Goal: Task Accomplishment & Management: Manage account settings

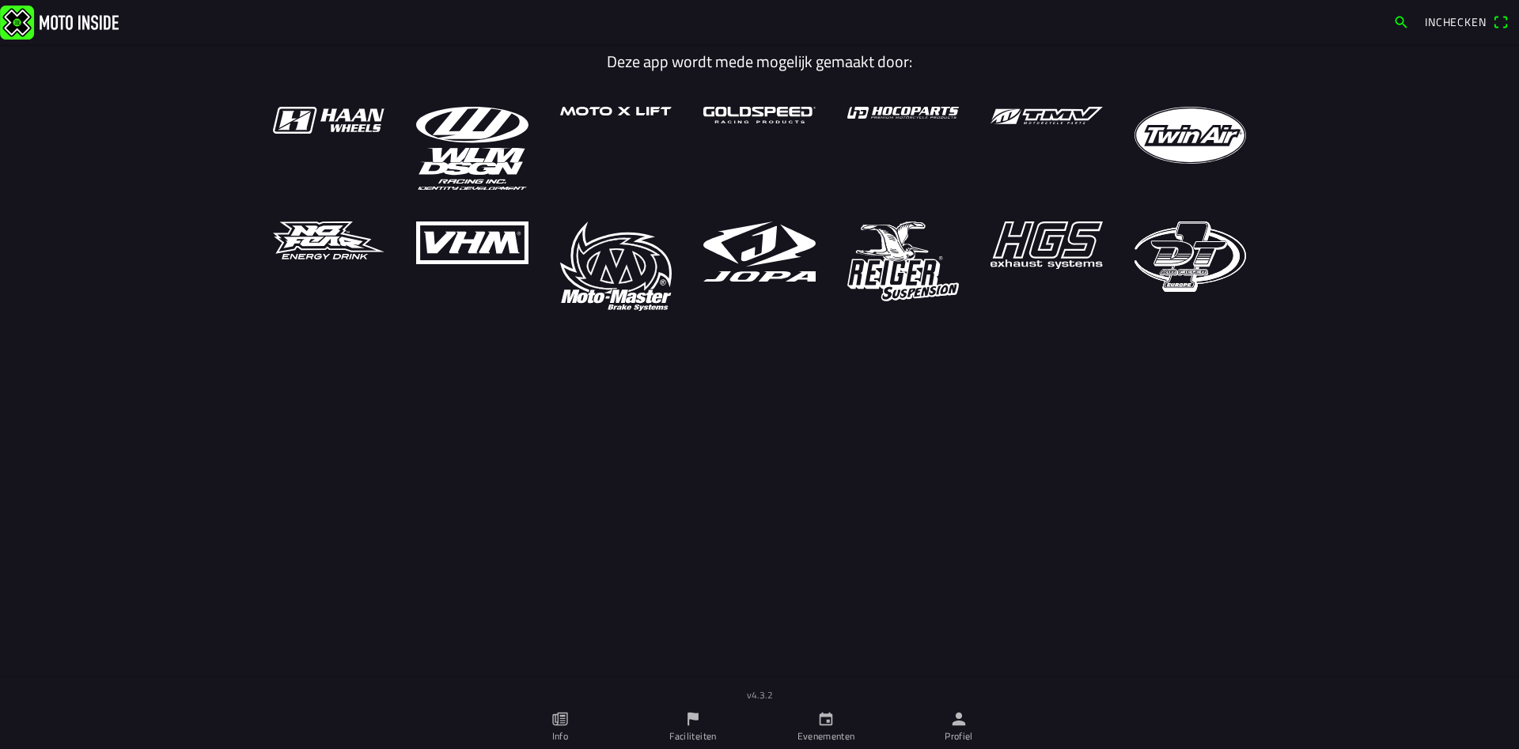
click at [1461, 23] on span "Inchecken" at bounding box center [1456, 21] width 62 height 17
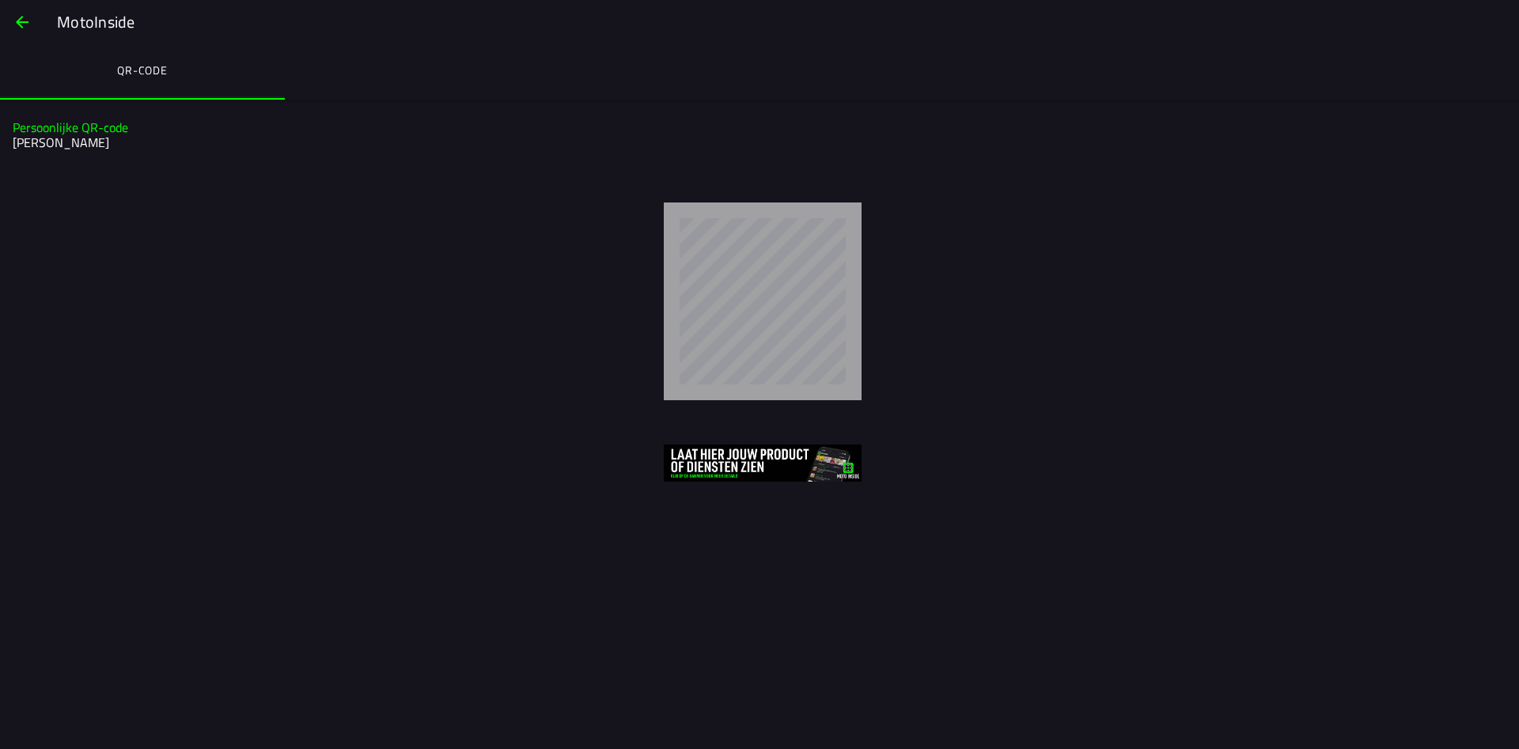
click at [0, 0] on slot "MotoInside" at bounding box center [0, 0] width 0 height 0
click at [15, 13] on span "button" at bounding box center [22, 22] width 19 height 38
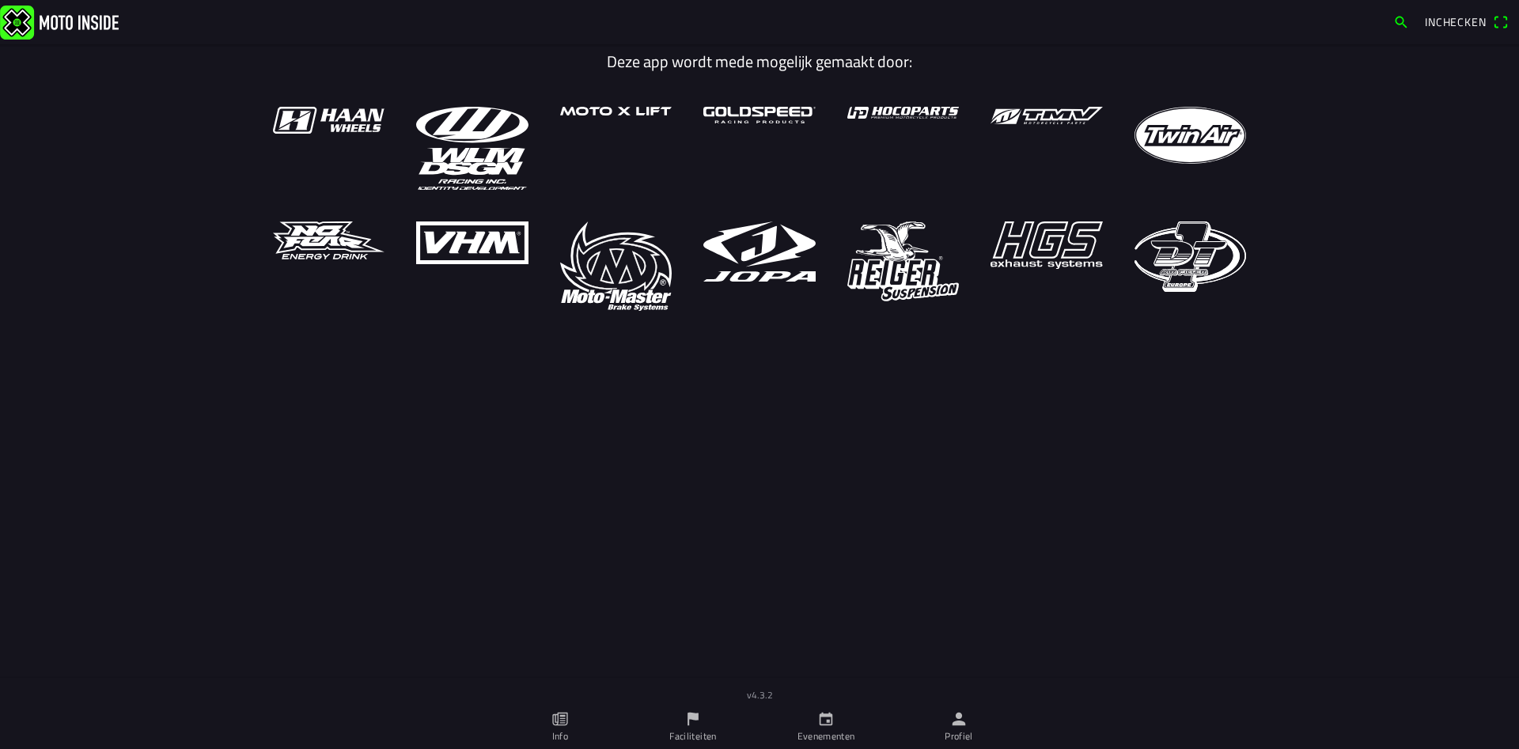
click at [1443, 25] on span "Inchecken" at bounding box center [1456, 21] width 62 height 17
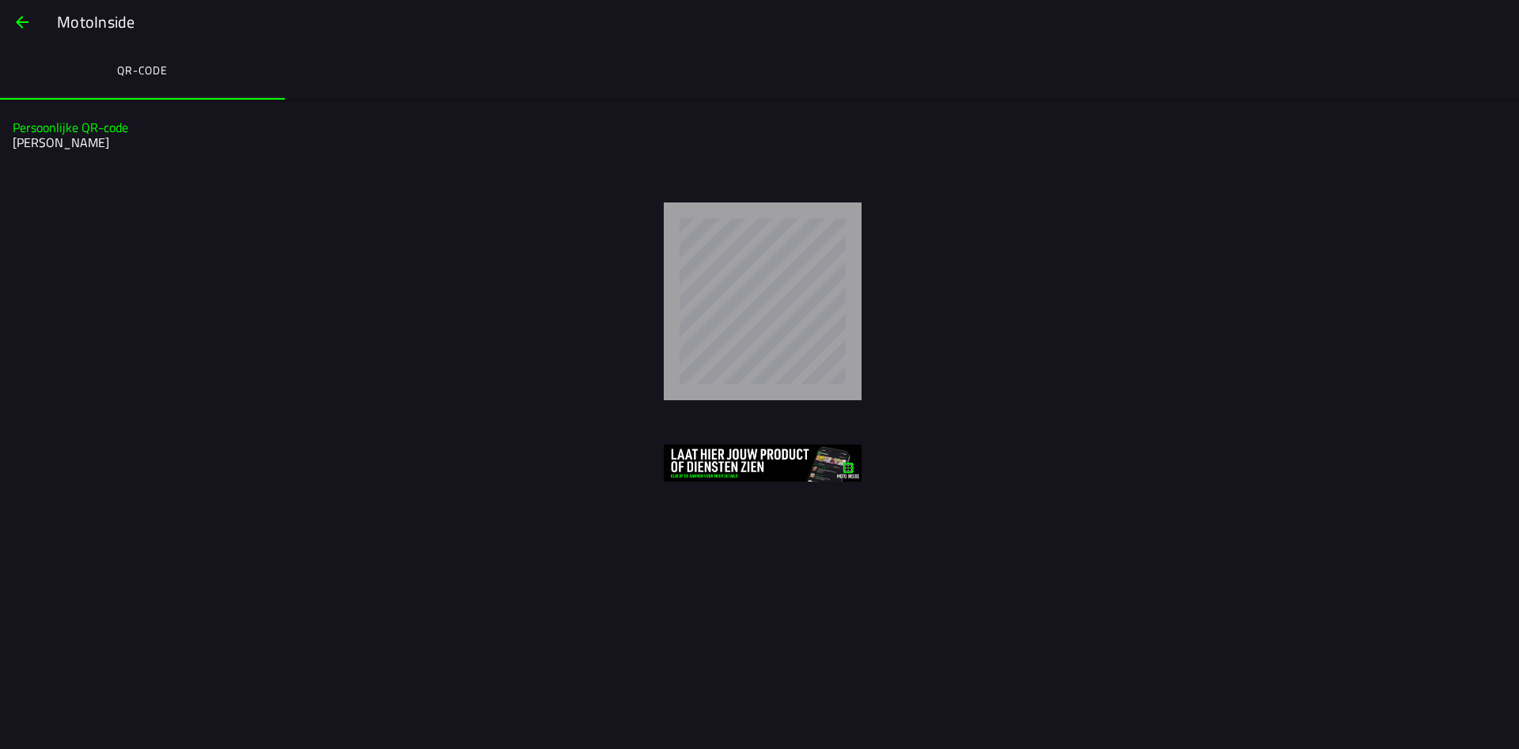
click at [135, 68] on ion-label "QR-code" at bounding box center [142, 70] width 51 height 17
click at [17, 15] on span "button" at bounding box center [22, 22] width 19 height 38
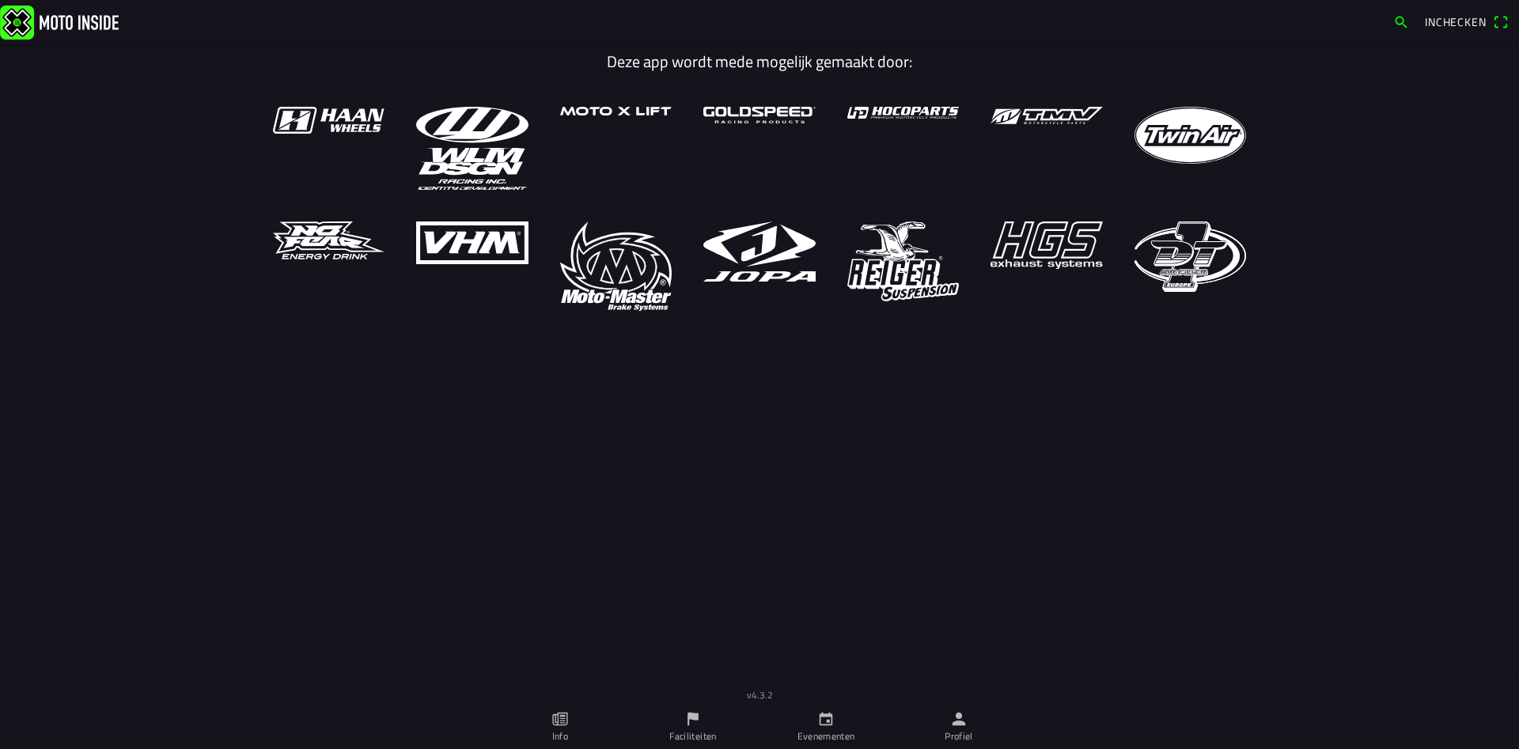
click at [78, 22] on img at bounding box center [59, 22] width 119 height 34
click at [825, 726] on icon "calendar" at bounding box center [826, 719] width 17 height 17
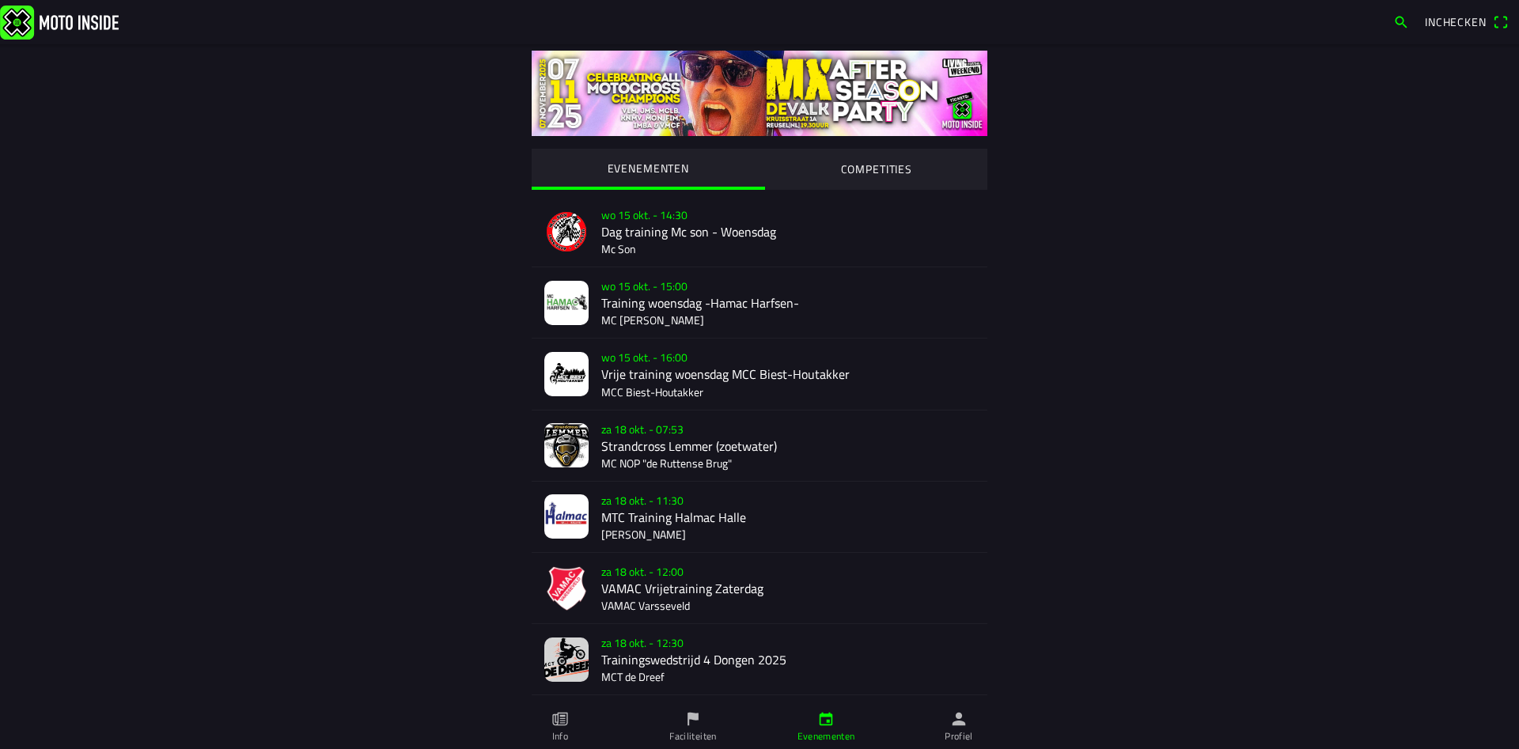
click at [965, 738] on ion-label "Profiel" at bounding box center [959, 737] width 28 height 14
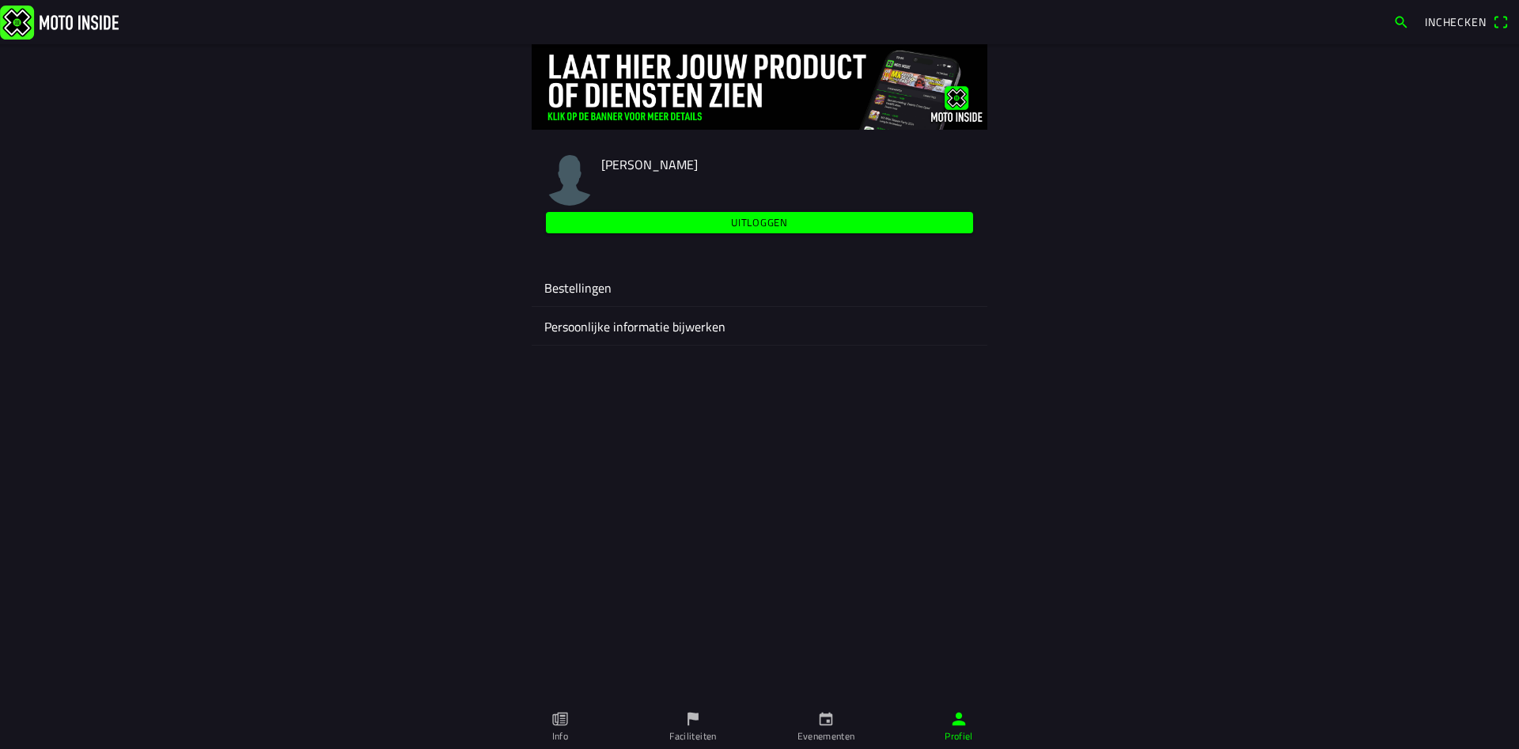
click at [0, 0] on slot "Uitloggen" at bounding box center [0, 0] width 0 height 0
click at [726, 223] on span "Uitloggen" at bounding box center [760, 223] width 409 height 10
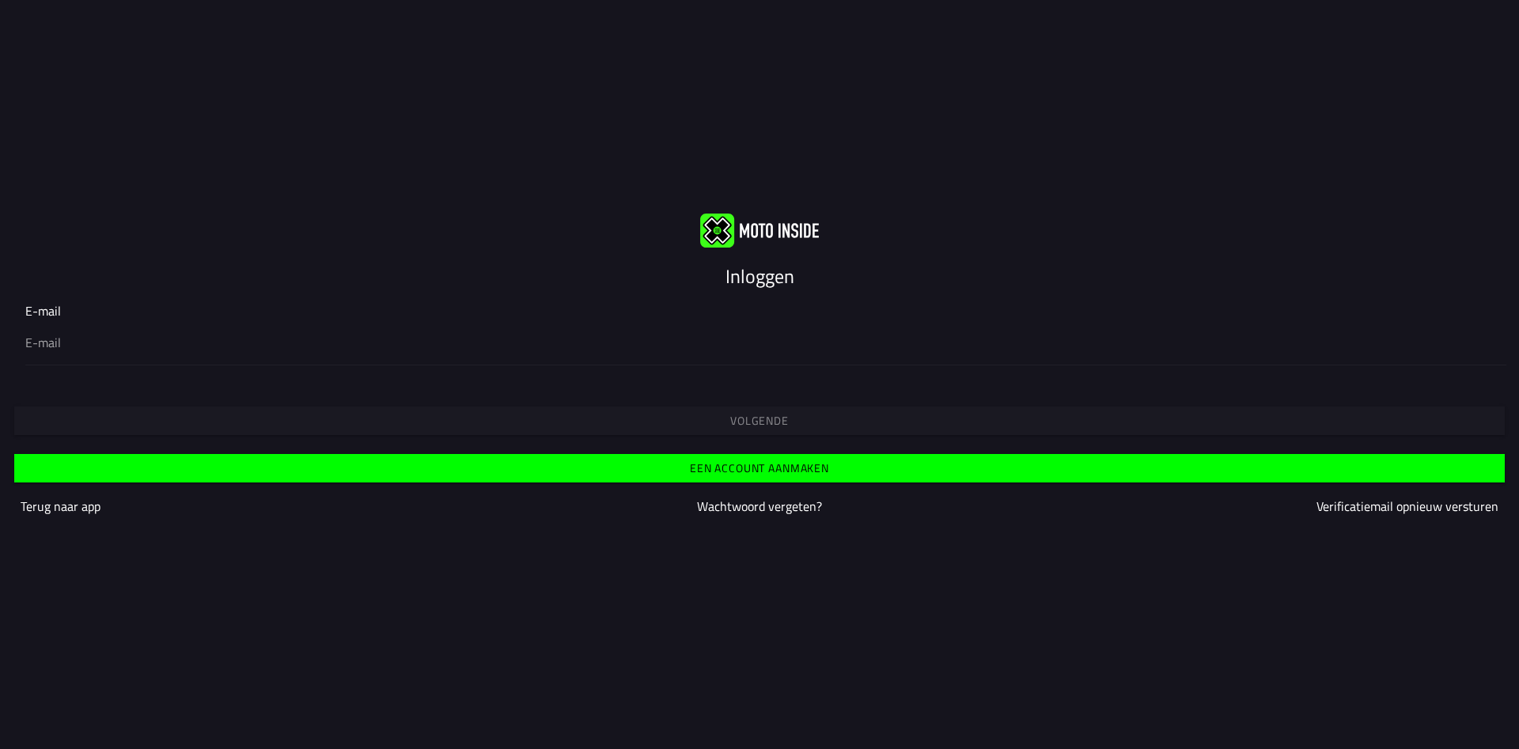
click at [734, 357] on div "E-mail" at bounding box center [759, 333] width 1519 height 89
drag, startPoint x: 740, startPoint y: 347, endPoint x: 751, endPoint y: 334, distance: 17.4
click at [747, 343] on div "E-mail" at bounding box center [765, 334] width 1481 height 64
click at [751, 334] on input "email" at bounding box center [759, 342] width 1469 height 19
type input "[EMAIL_ADDRESS][DOMAIN_NAME]"
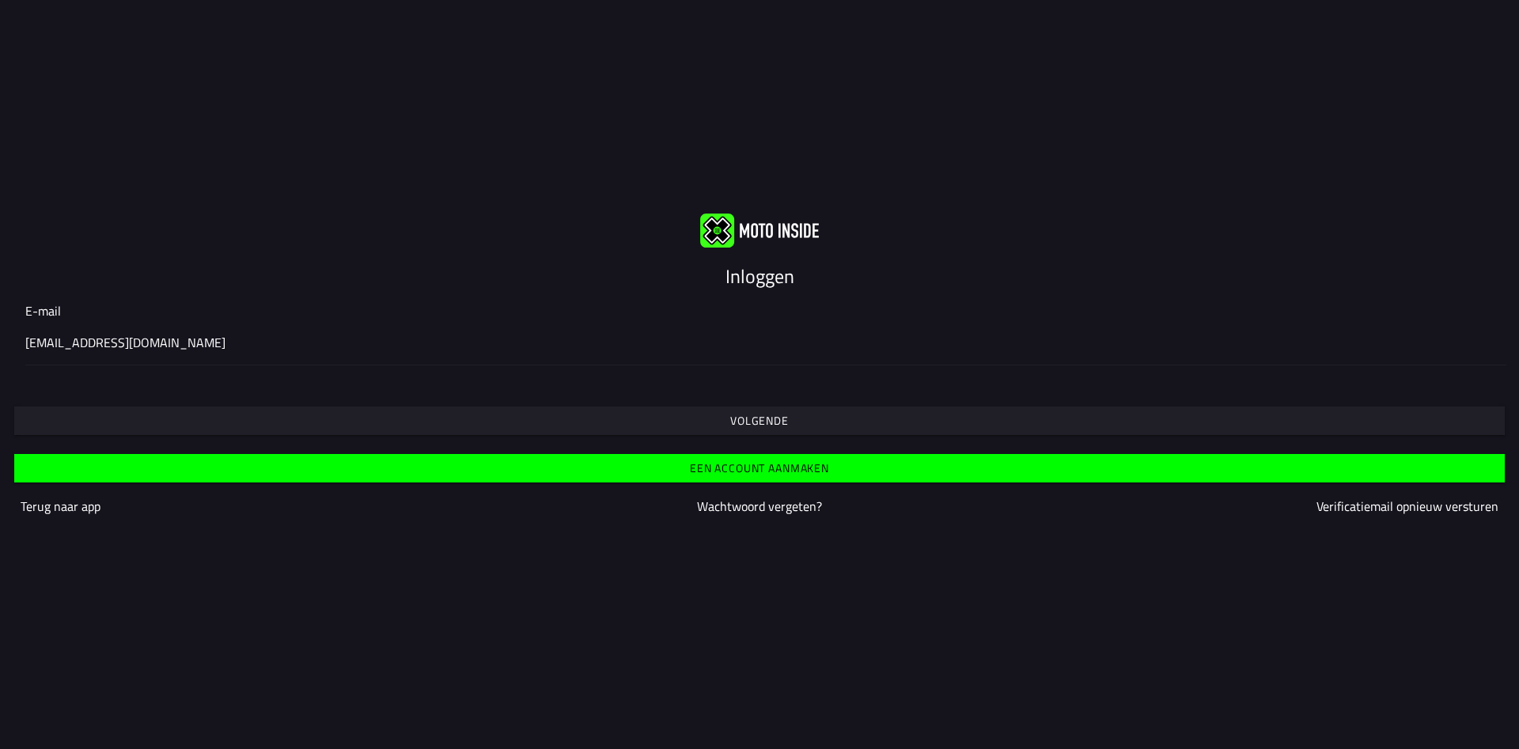
click at [790, 411] on button "Volgende" at bounding box center [759, 421] width 1491 height 28
